Goal: Check status: Check status

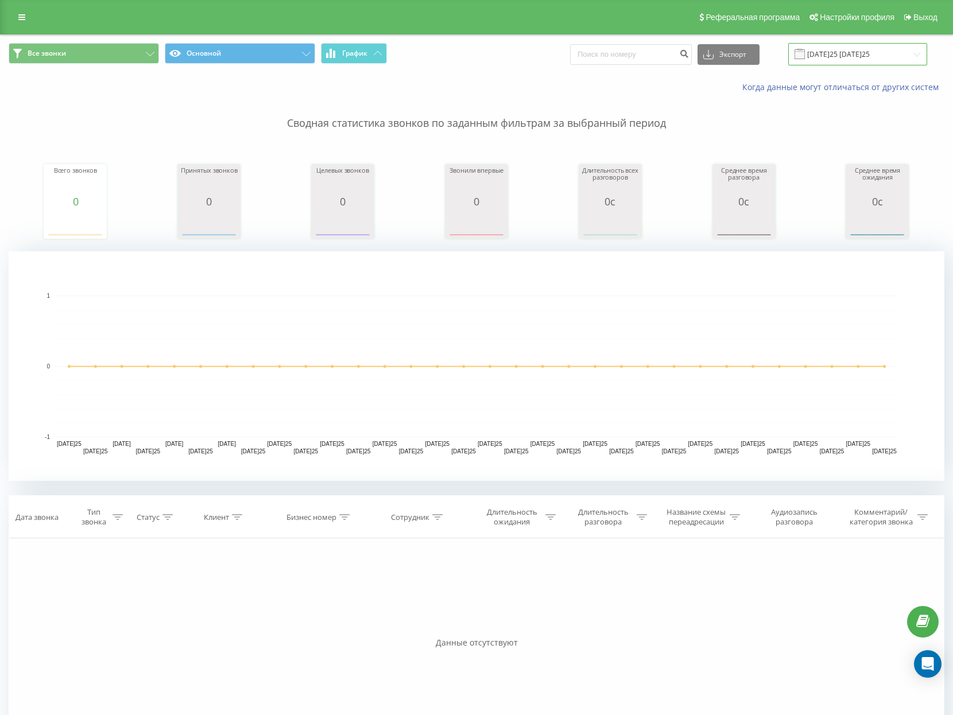
click at [857, 56] on input "[DATE]25 [DATE]25" at bounding box center [857, 54] width 139 height 22
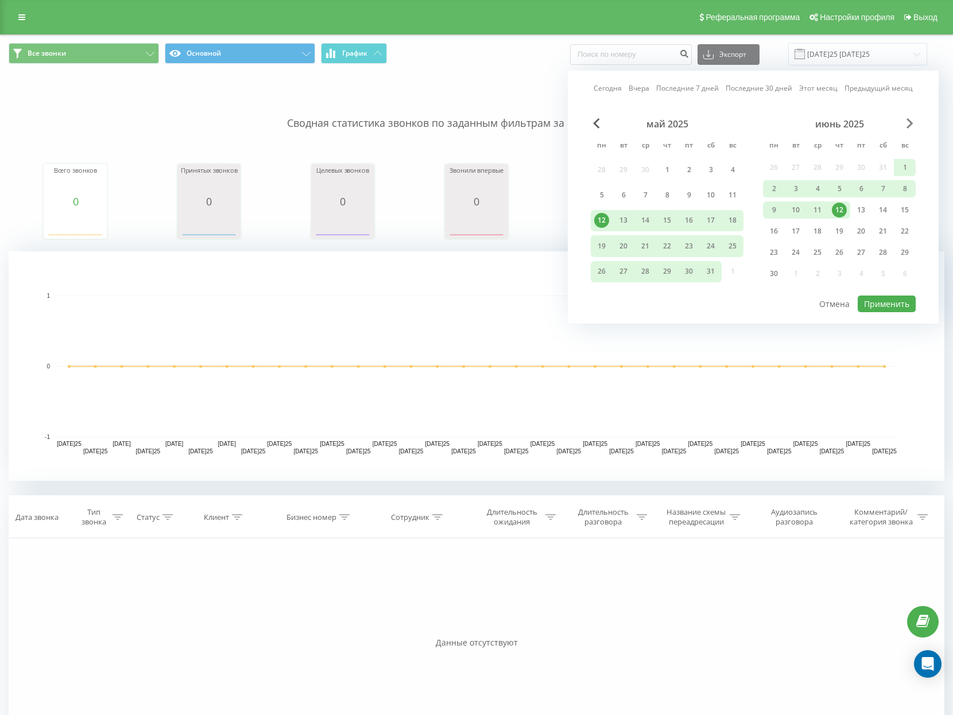
click at [909, 122] on span "Next Month" at bounding box center [910, 123] width 7 height 10
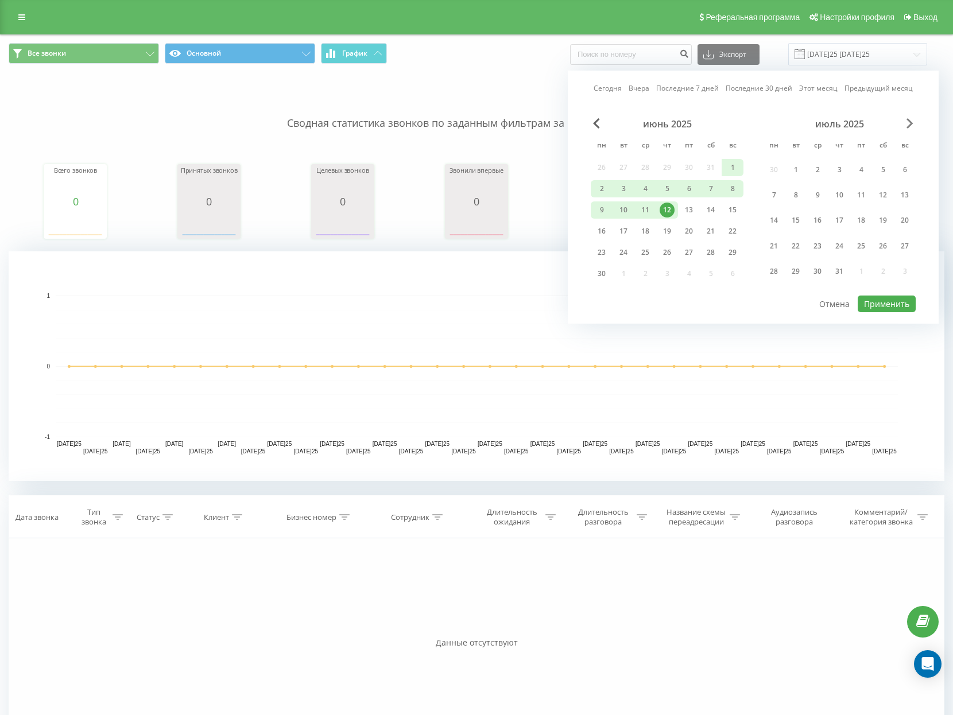
click at [909, 122] on span "Next Month" at bounding box center [910, 123] width 7 height 10
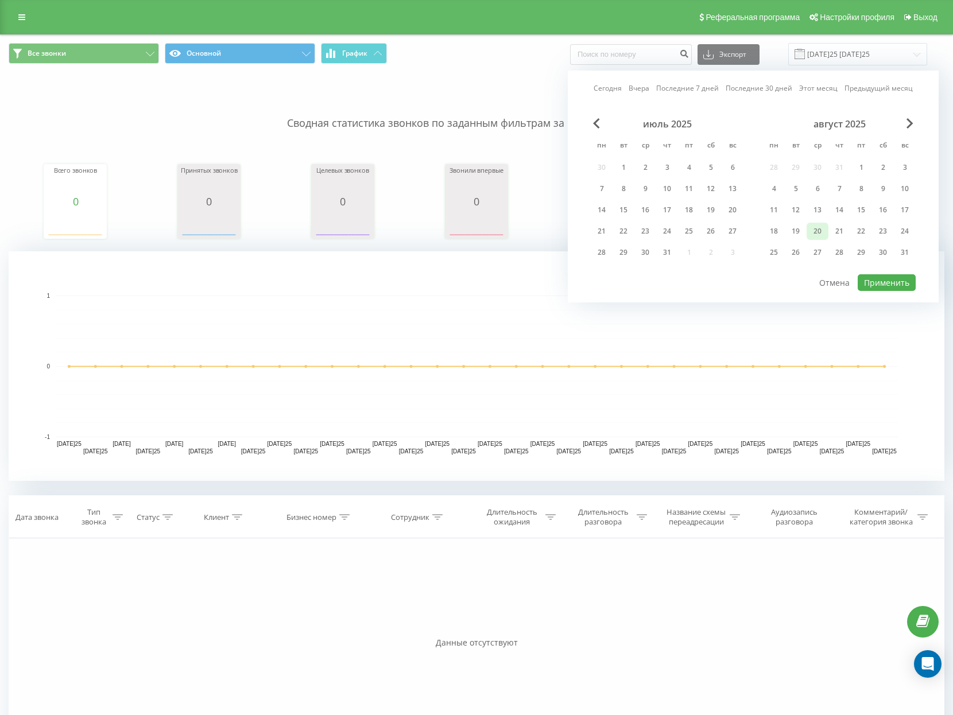
click at [821, 233] on div "20" at bounding box center [817, 231] width 15 height 15
click at [900, 286] on button "Применить" at bounding box center [887, 282] width 58 height 17
type input "[DATE]25 [DATE]25"
